Goal: Browse casually: Explore the website without a specific task or goal

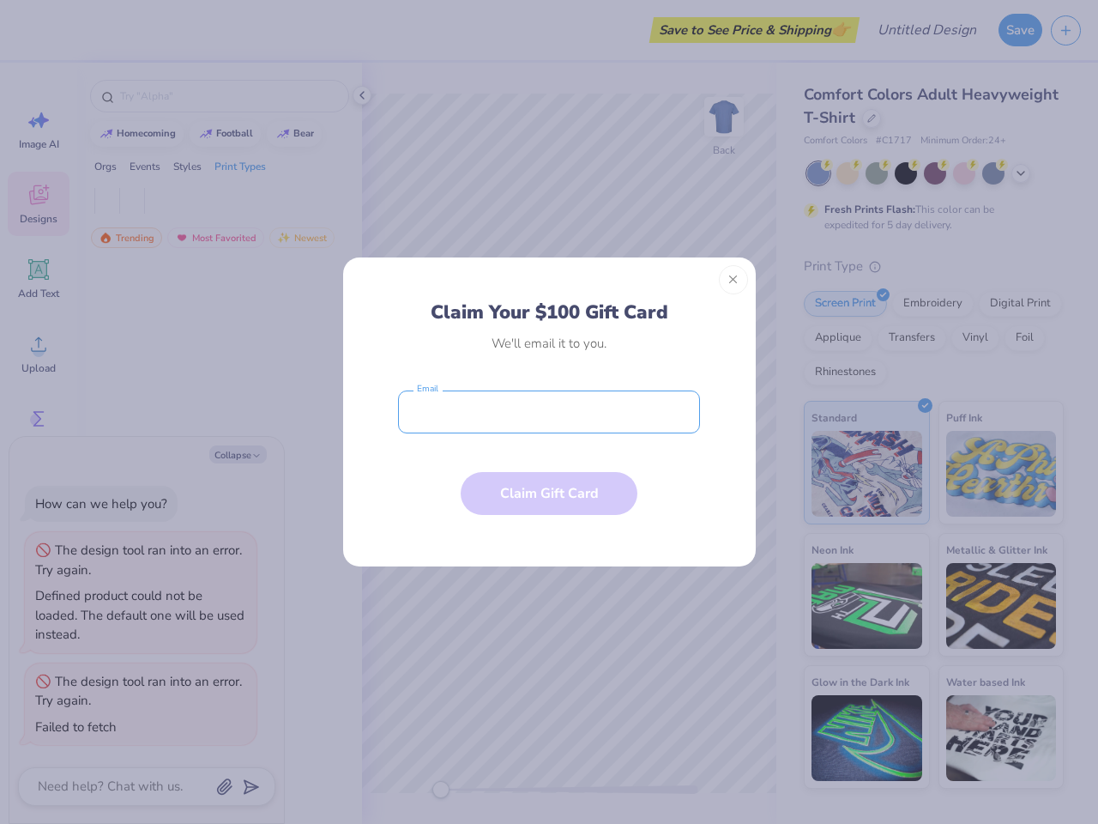
click at [549, 412] on input "email" at bounding box center [549, 411] width 302 height 43
click at [733, 280] on button "Close" at bounding box center [733, 279] width 29 height 29
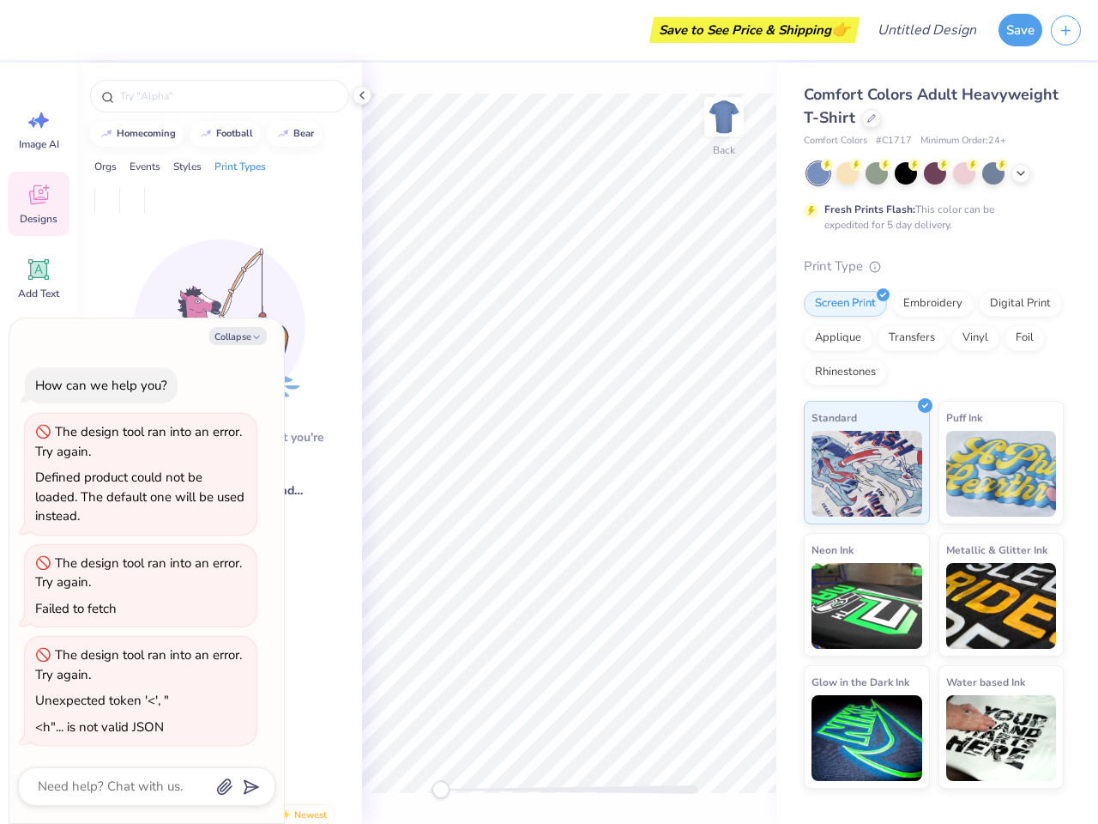
type textarea "x"
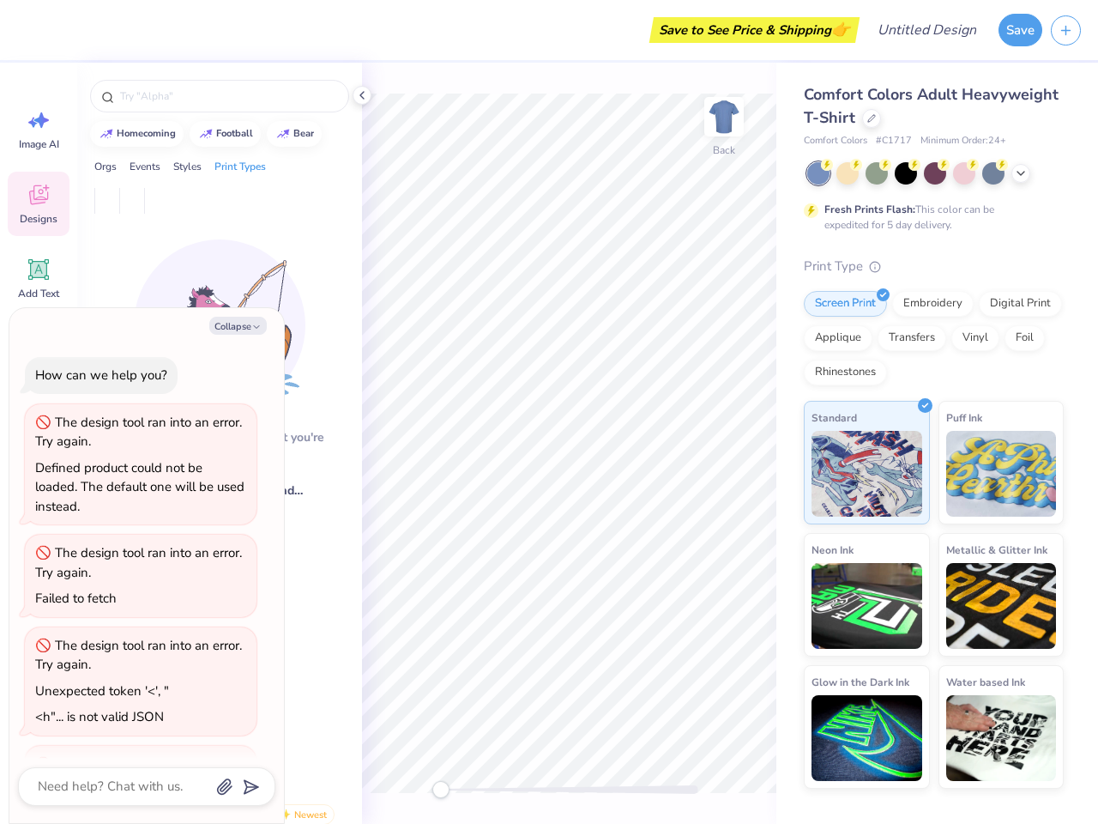
scroll to position [109, 0]
